Goal: Navigation & Orientation: Find specific page/section

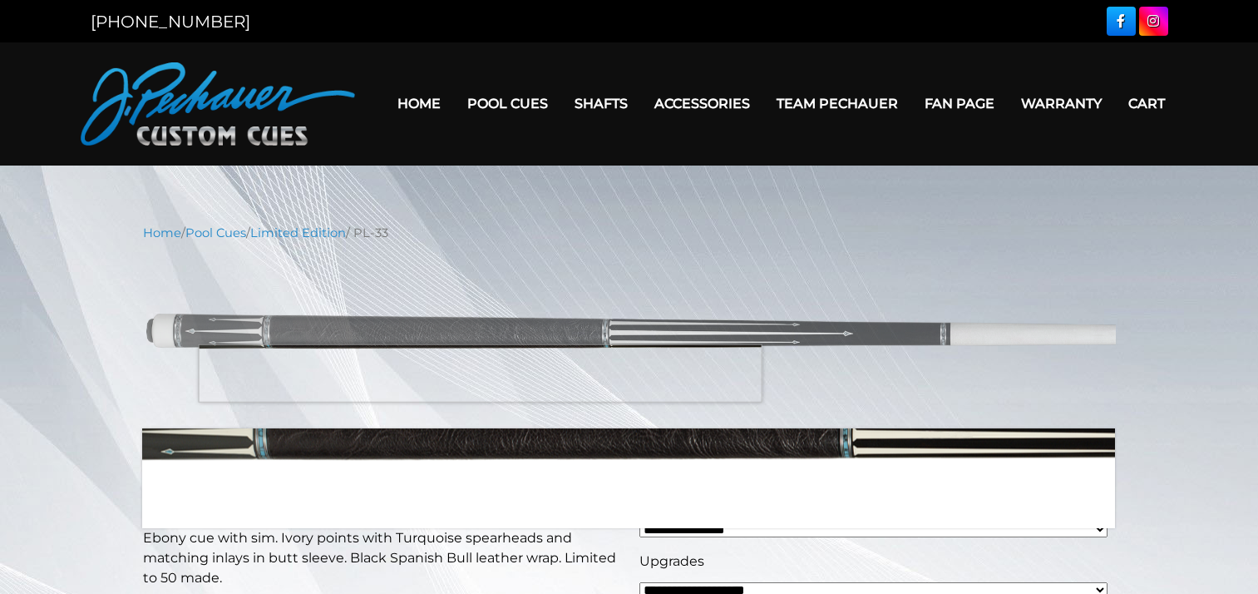
select select "*****"
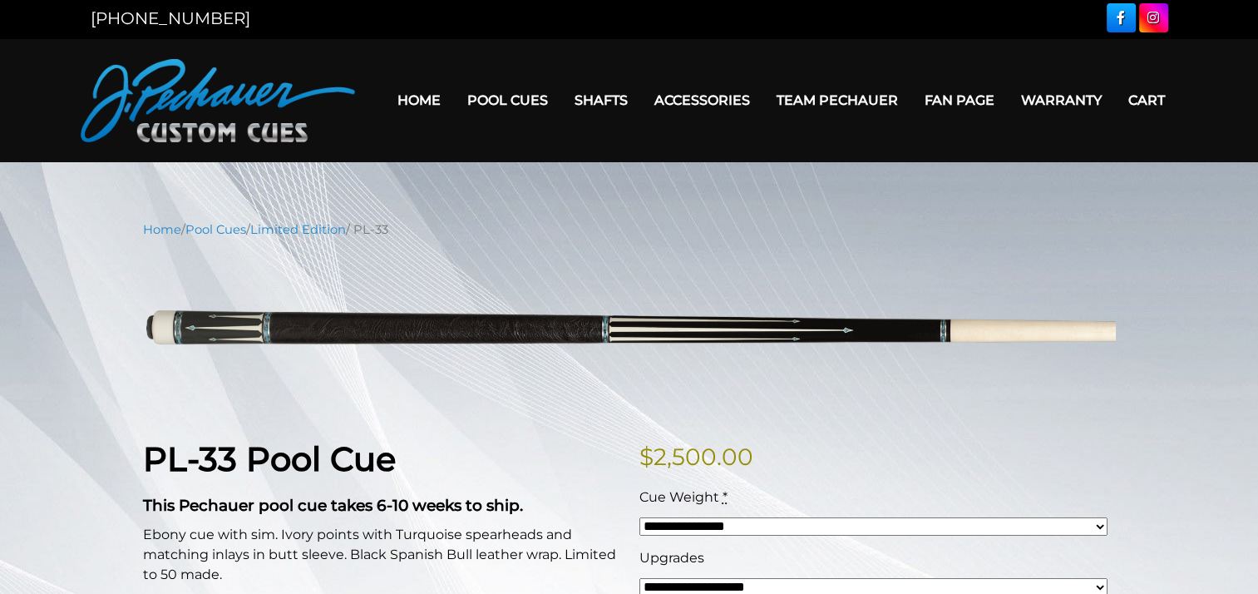
scroll to position [2, 0]
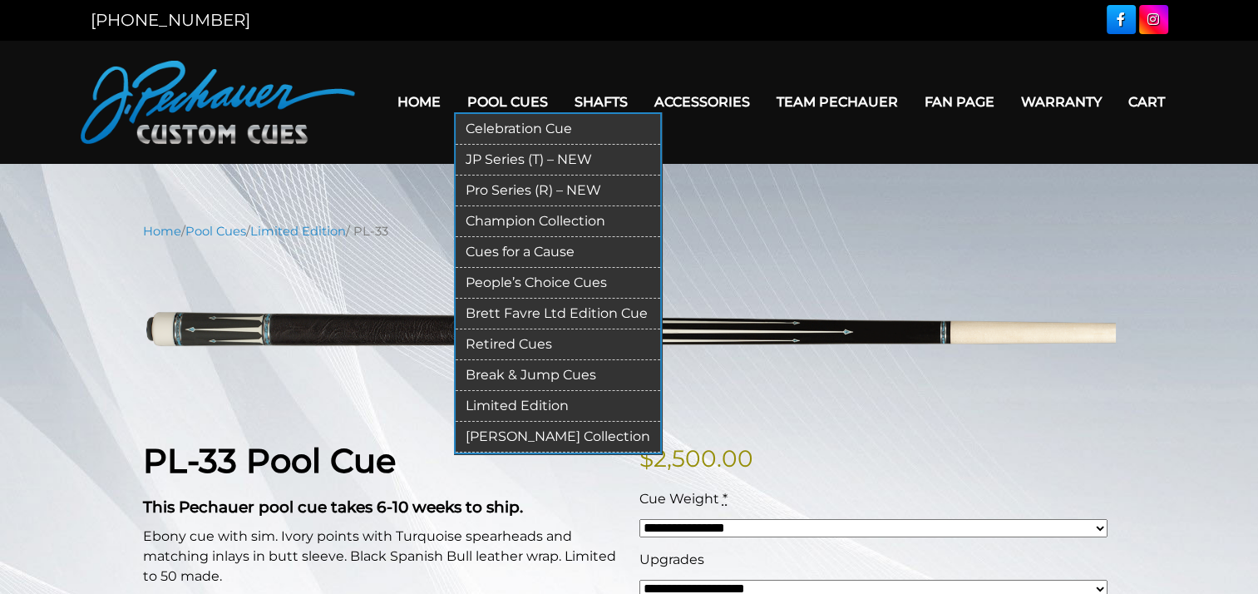
click at [502, 190] on link "Pro Series (R) – NEW" at bounding box center [558, 190] width 205 height 31
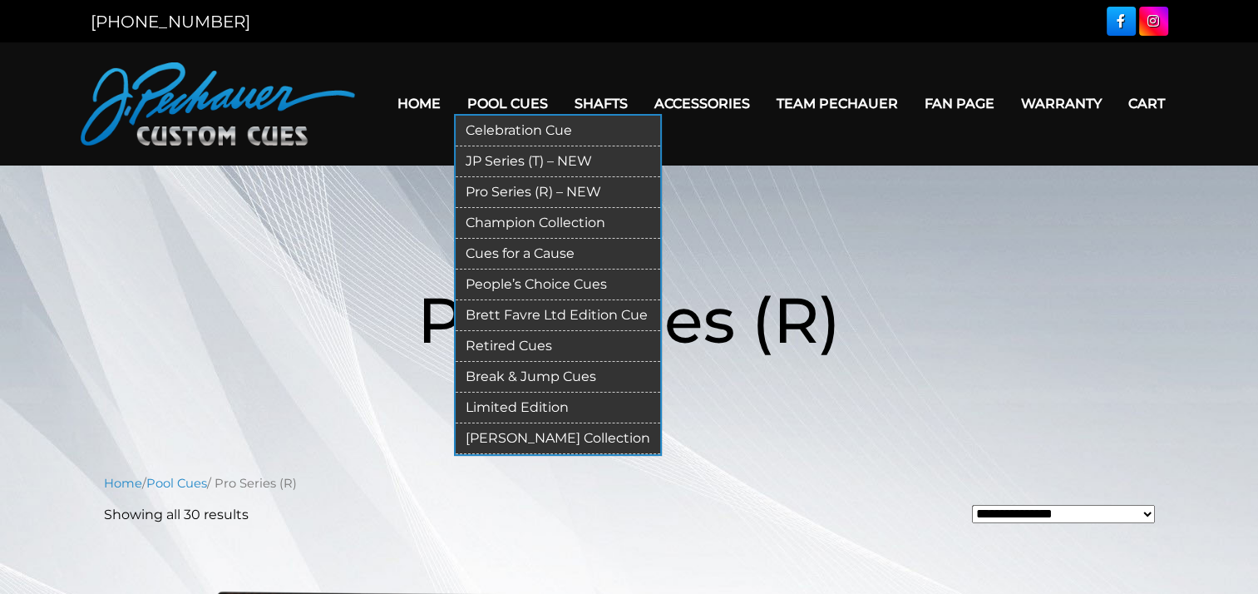
click at [501, 160] on link "JP Series (T) – NEW" at bounding box center [558, 161] width 205 height 31
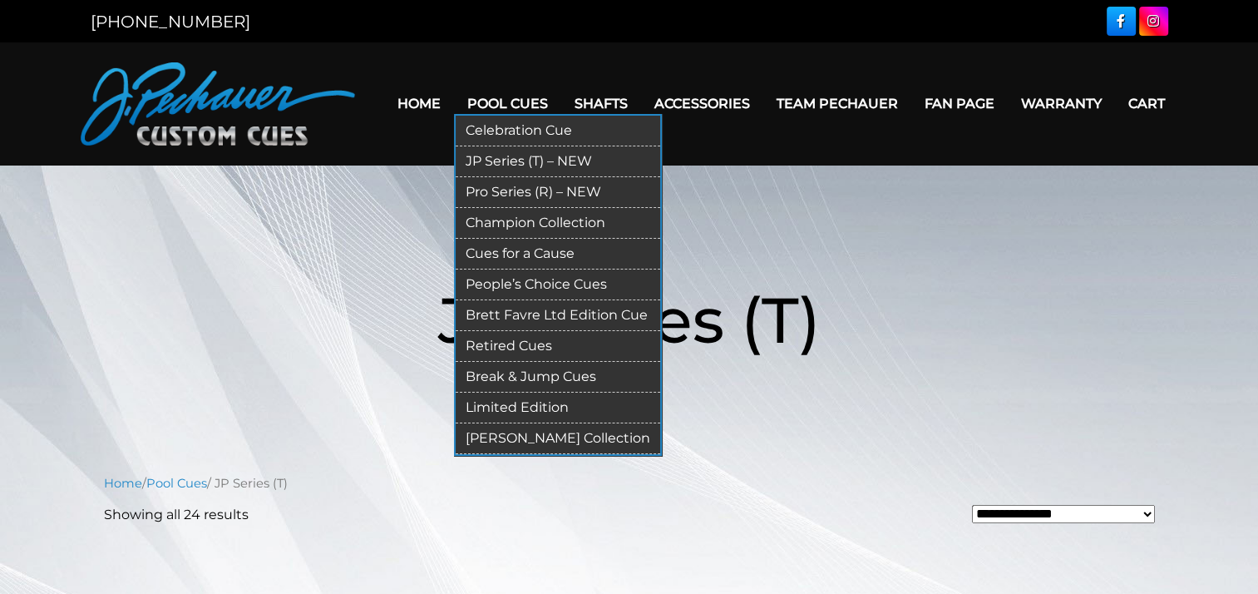
click at [511, 221] on link "Champion Collection" at bounding box center [558, 223] width 205 height 31
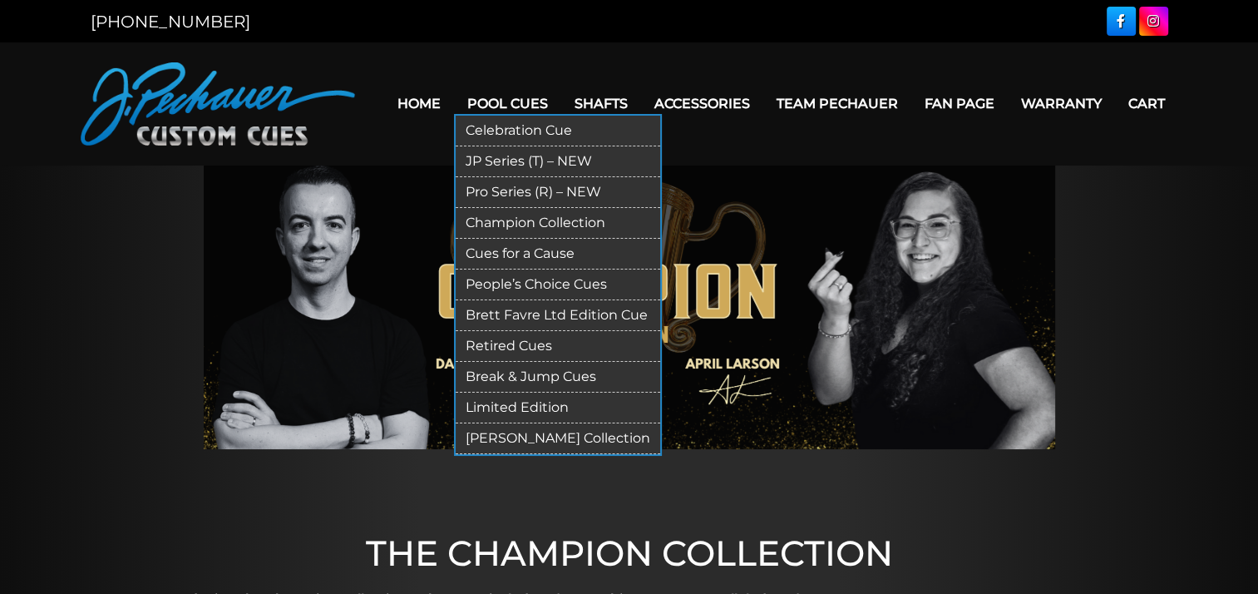
click at [518, 404] on link "Limited Edition" at bounding box center [558, 408] width 205 height 31
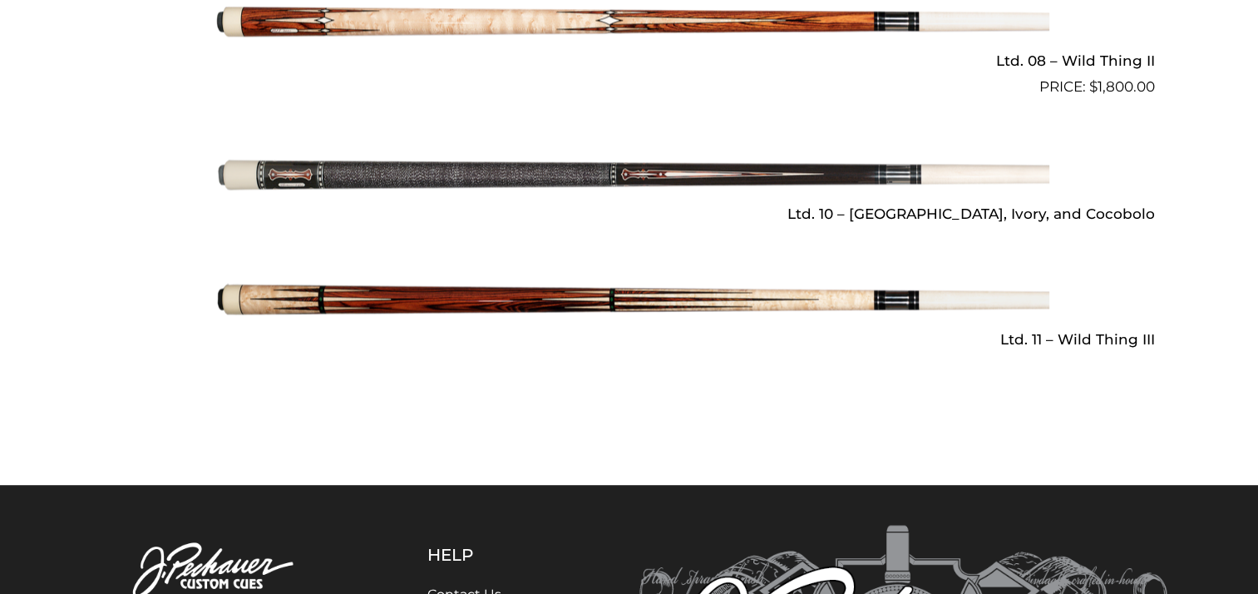
scroll to position [2481, 0]
